Goal: Information Seeking & Learning: Learn about a topic

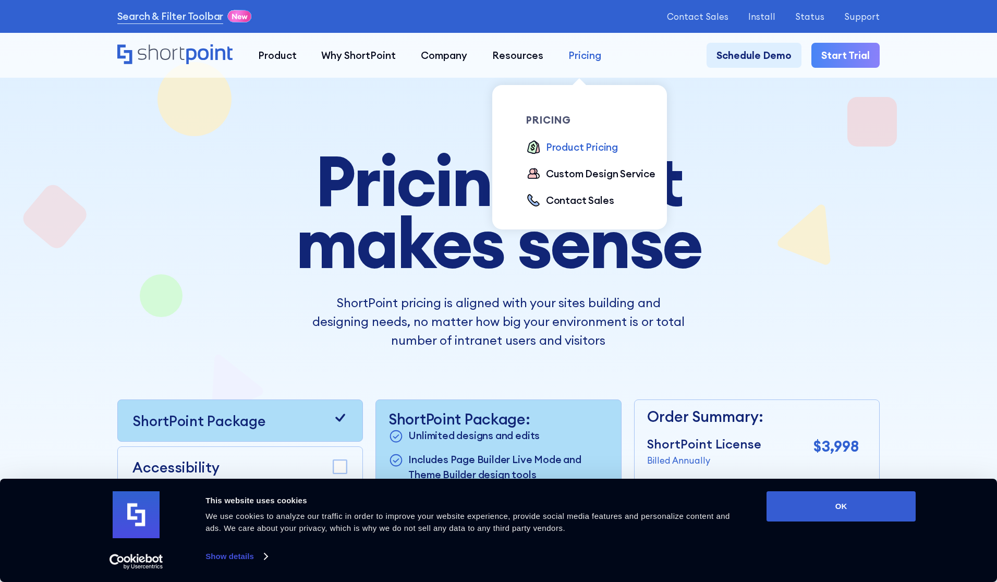
click at [589, 56] on div "Pricing" at bounding box center [584, 55] width 33 height 15
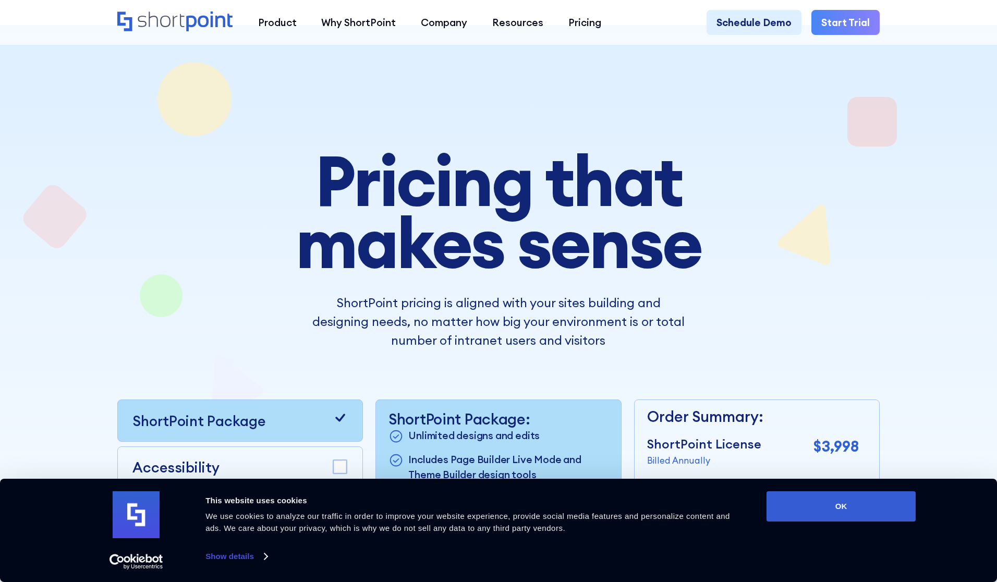
click at [798, 275] on div "Pricing that makes sense ShortPoint pricing is aligned with your sites building…" at bounding box center [498, 409] width 763 height 519
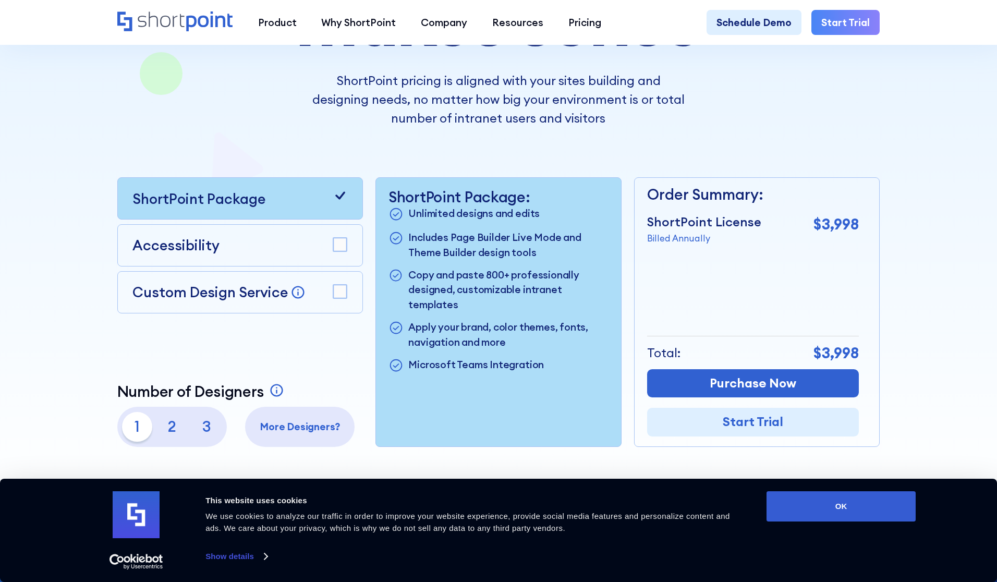
scroll to position [224, 0]
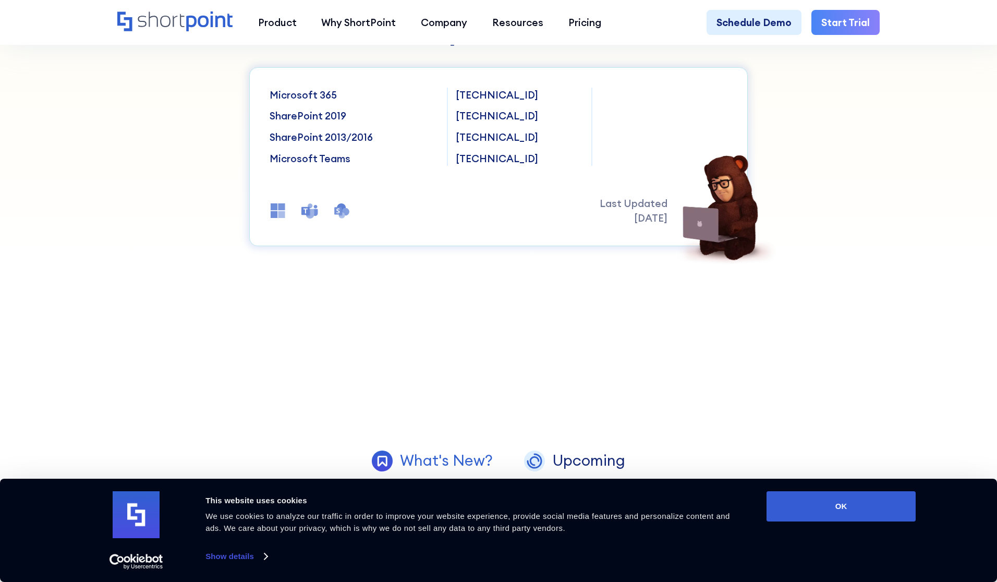
scroll to position [249, 0]
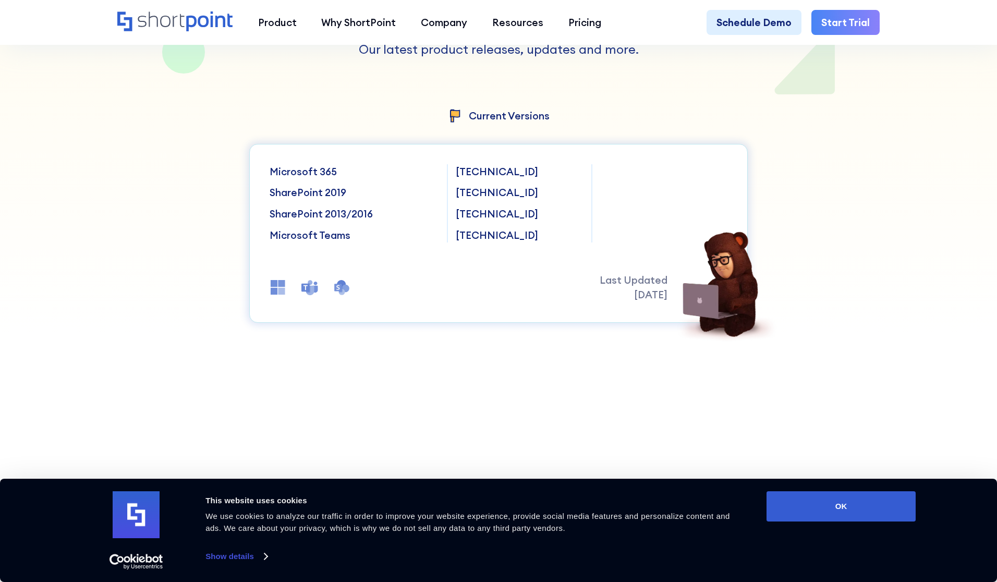
click at [326, 176] on p "Microsoft 365" at bounding box center [354, 171] width 169 height 15
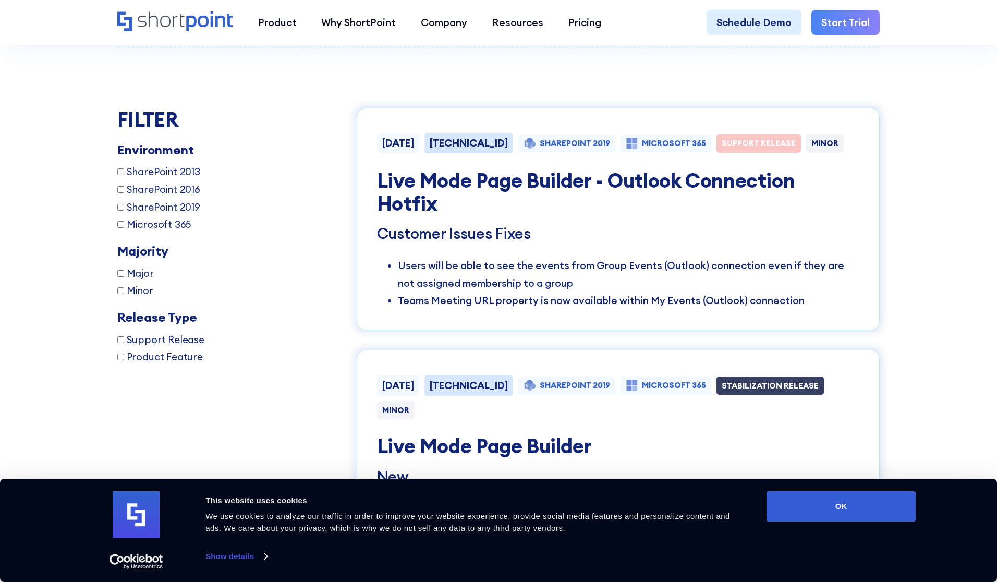
scroll to position [1887, 0]
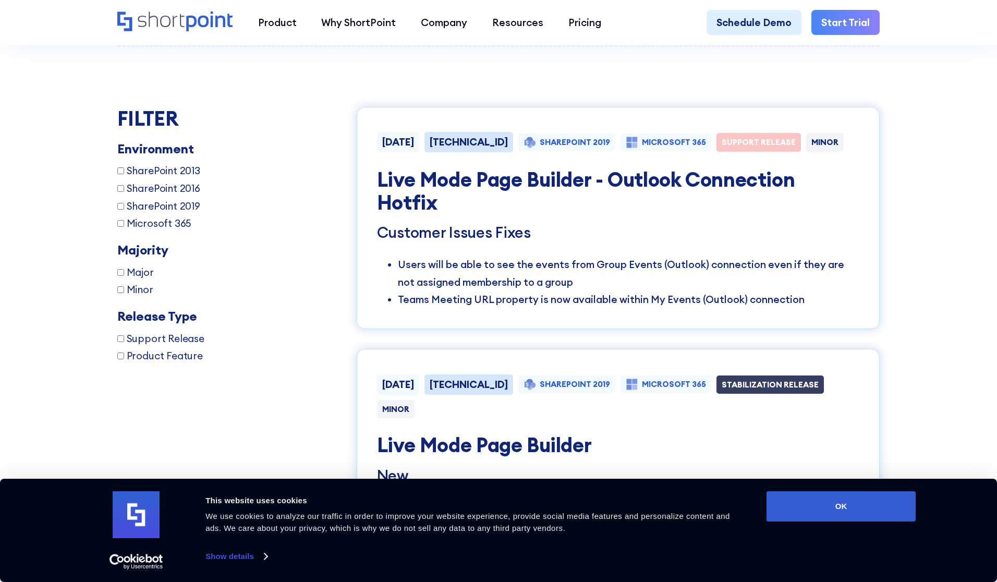
click at [166, 220] on span "Microsoft 365" at bounding box center [159, 223] width 65 height 15
click at [124, 220] on input "Microsoft 365" at bounding box center [120, 223] width 7 height 7
checkbox input "true"
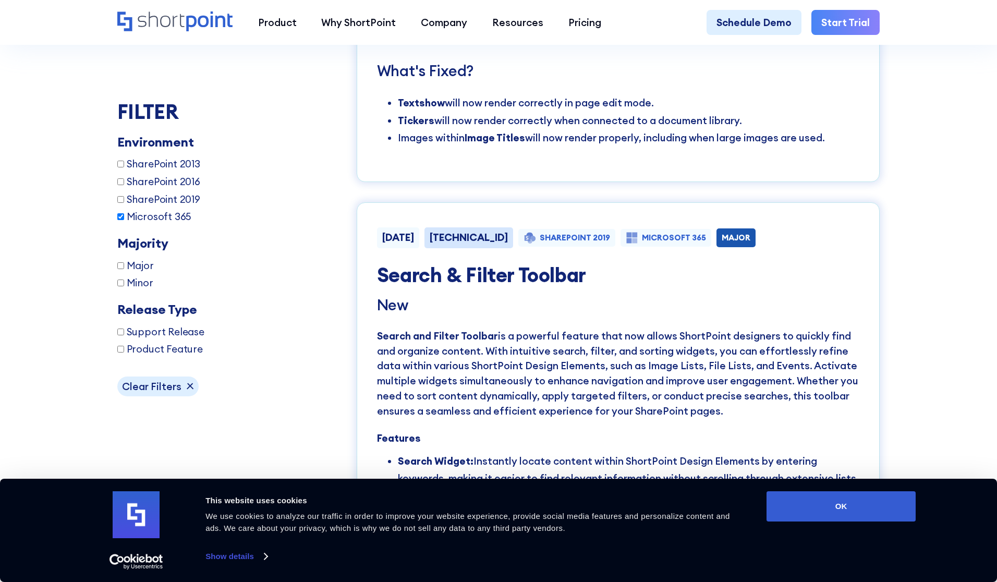
scroll to position [5747, 0]
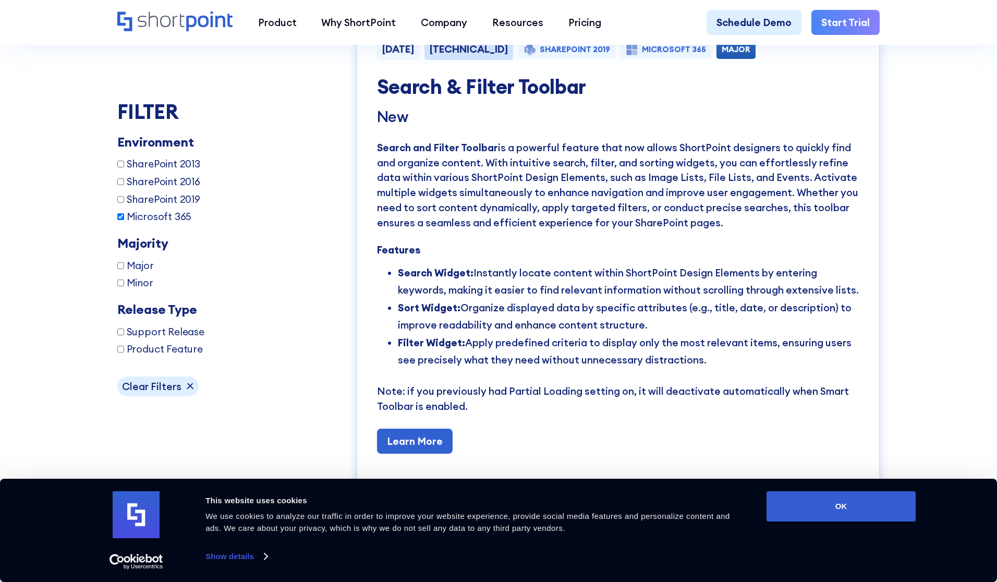
drag, startPoint x: 526, startPoint y: 235, endPoint x: 842, endPoint y: 252, distance: 317.0
click at [847, 264] on li "Search Widget: Instantly locate content within ShortPoint Design Elements by en…" at bounding box center [629, 281] width 462 height 35
click at [820, 264] on li "Search Widget: Instantly locate content within ShortPoint Design Elements by en…" at bounding box center [629, 281] width 462 height 35
drag, startPoint x: 811, startPoint y: 253, endPoint x: 665, endPoint y: 221, distance: 150.2
click at [665, 221] on div "New Search and Filter Toolbar is a powerful feature that now allows ShortPoint …" at bounding box center [618, 396] width 482 height 577
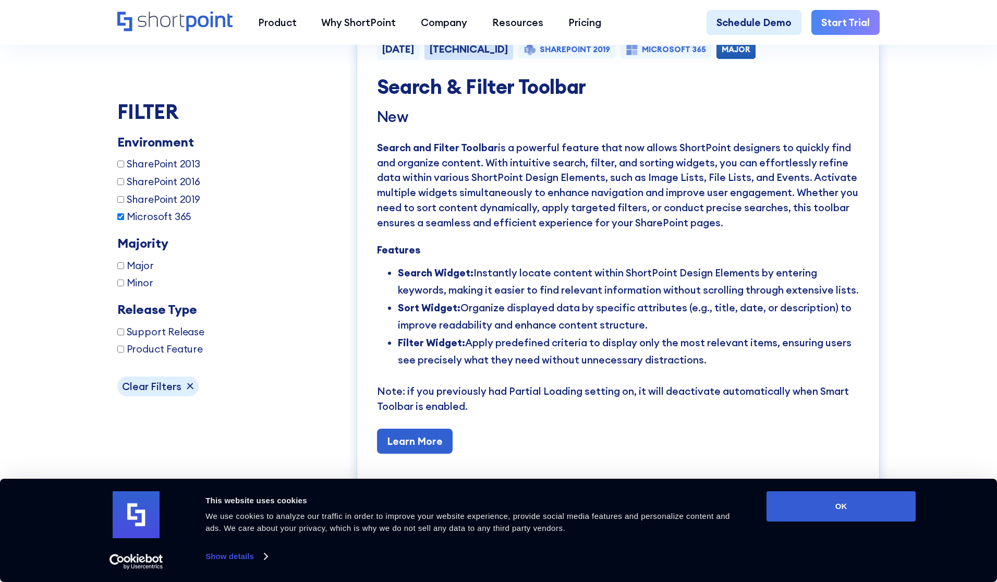
click at [612, 156] on p "Search and Filter Toolbar is a powerful feature that now allows ShortPoint desi…" at bounding box center [618, 185] width 482 height 90
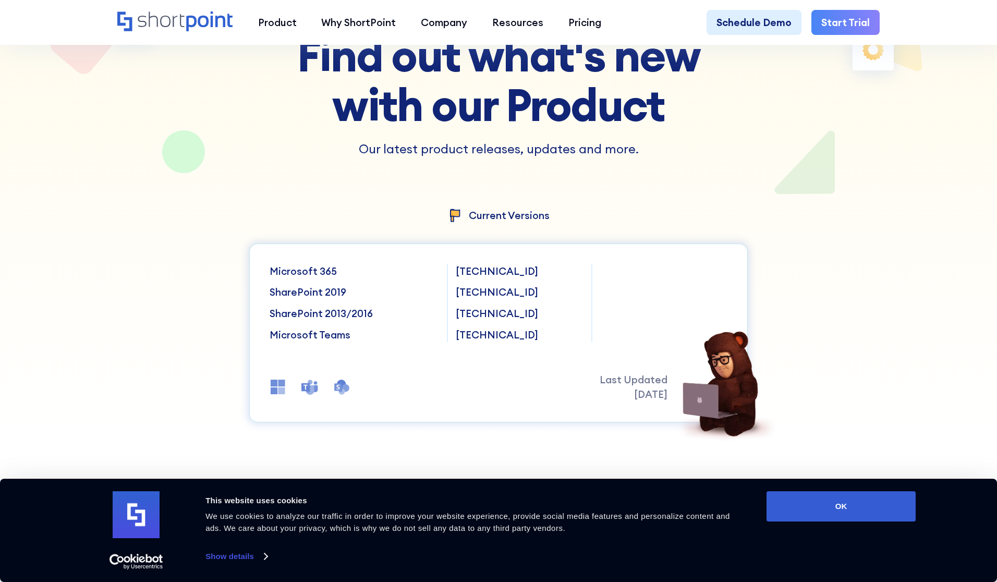
scroll to position [0, 0]
